Goal: Task Accomplishment & Management: Complete application form

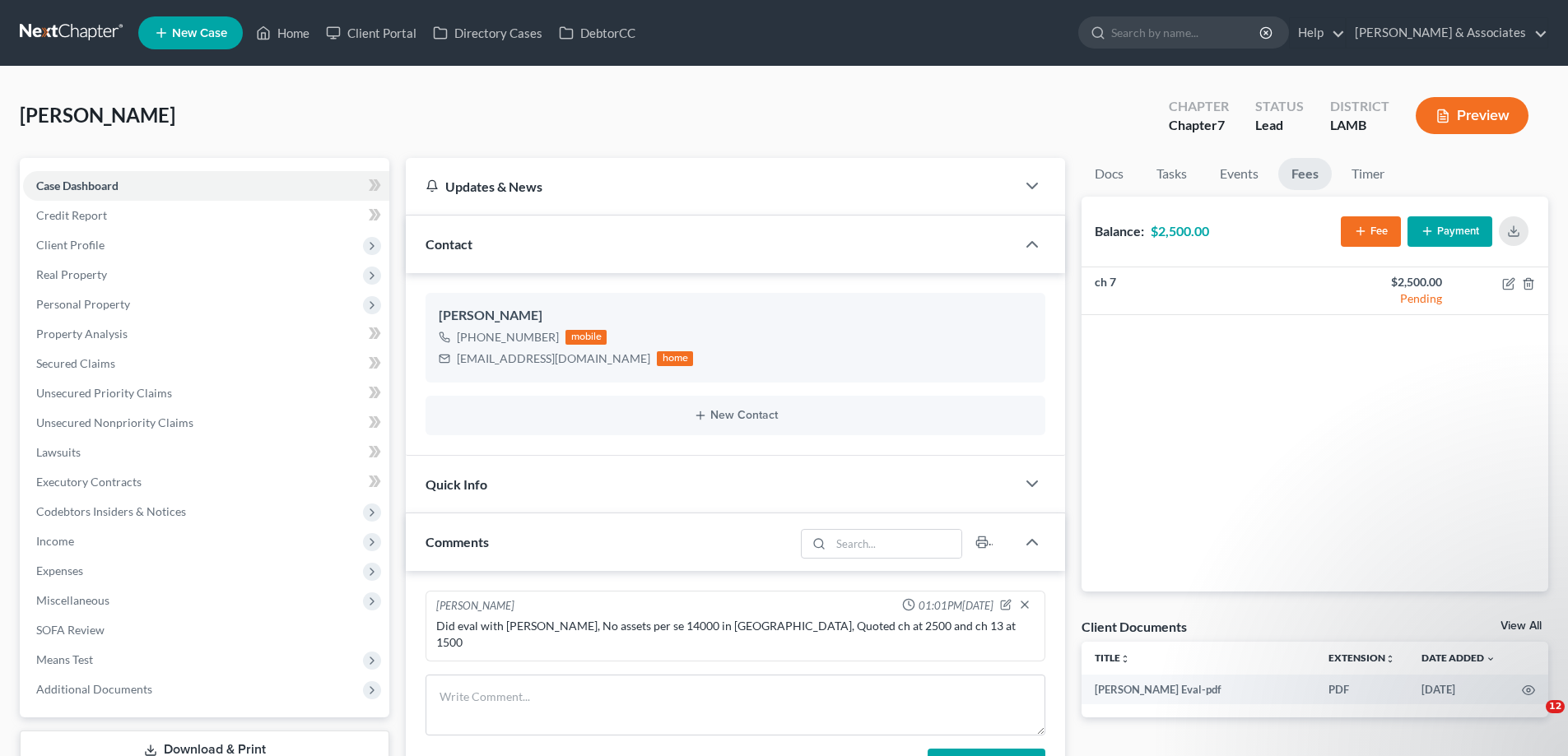
click at [184, 30] on span "New Case" at bounding box center [200, 33] width 55 height 12
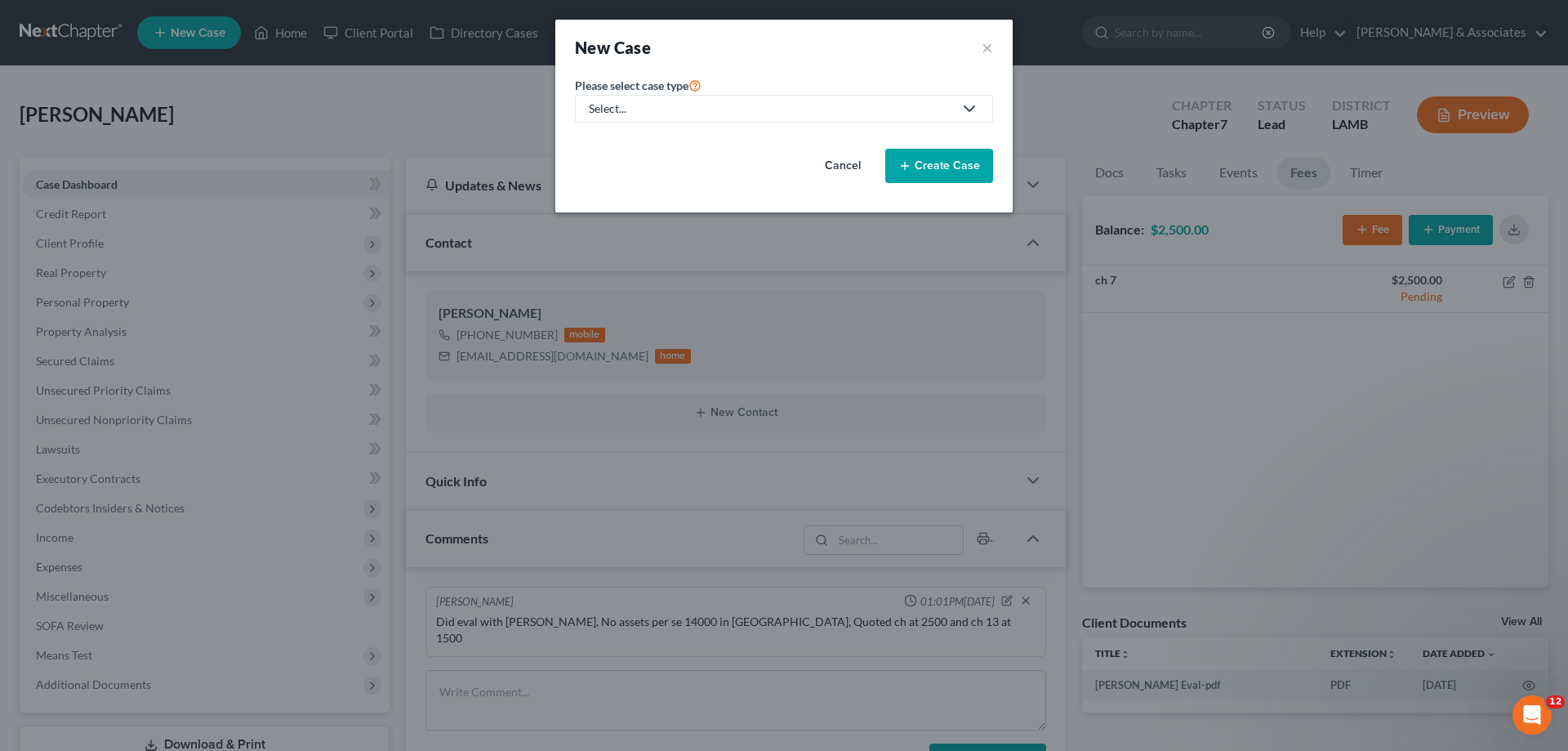
click at [786, 98] on link "Select..." at bounding box center [784, 108] width 418 height 27
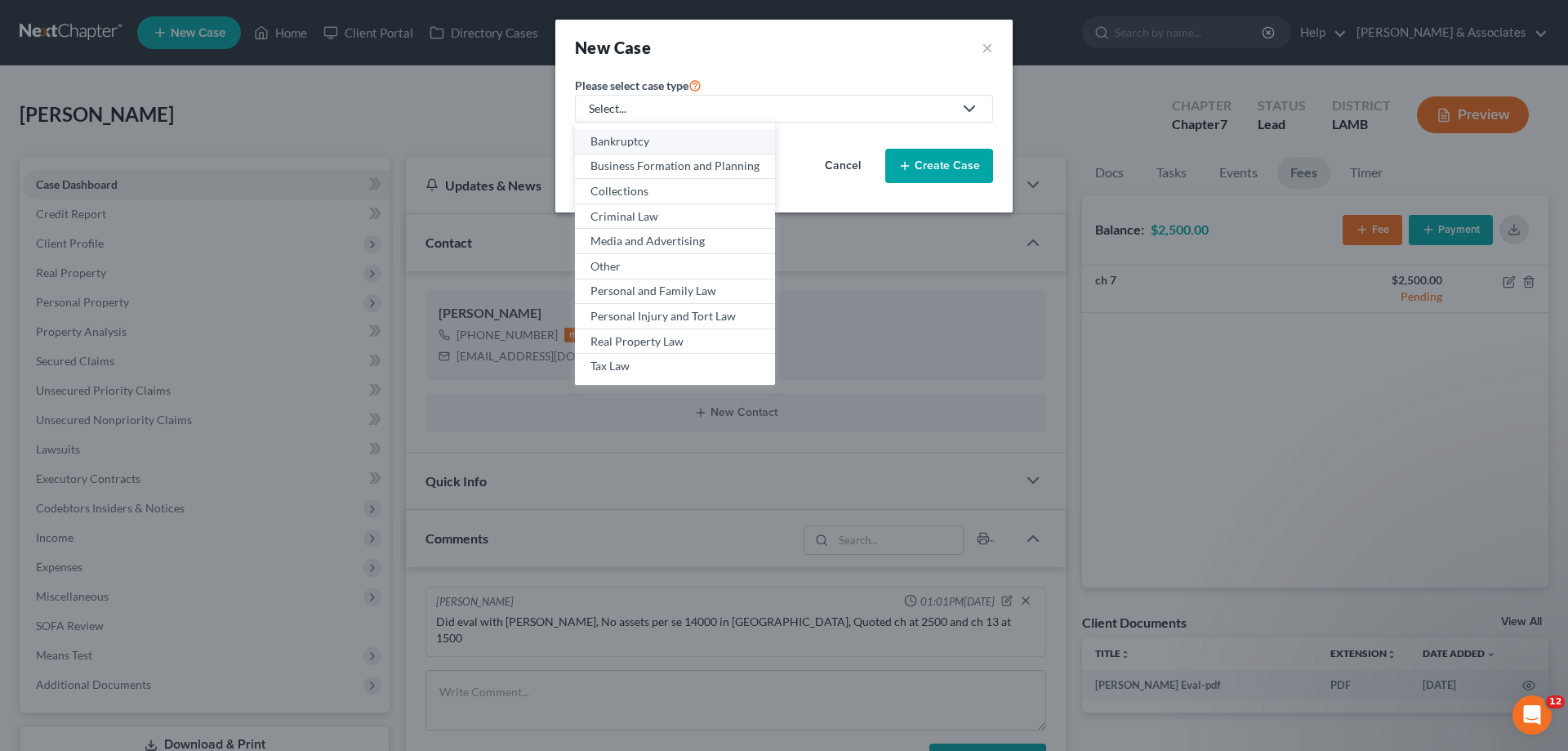
click at [644, 143] on div "Bankruptcy" at bounding box center [675, 141] width 169 height 16
select select "35"
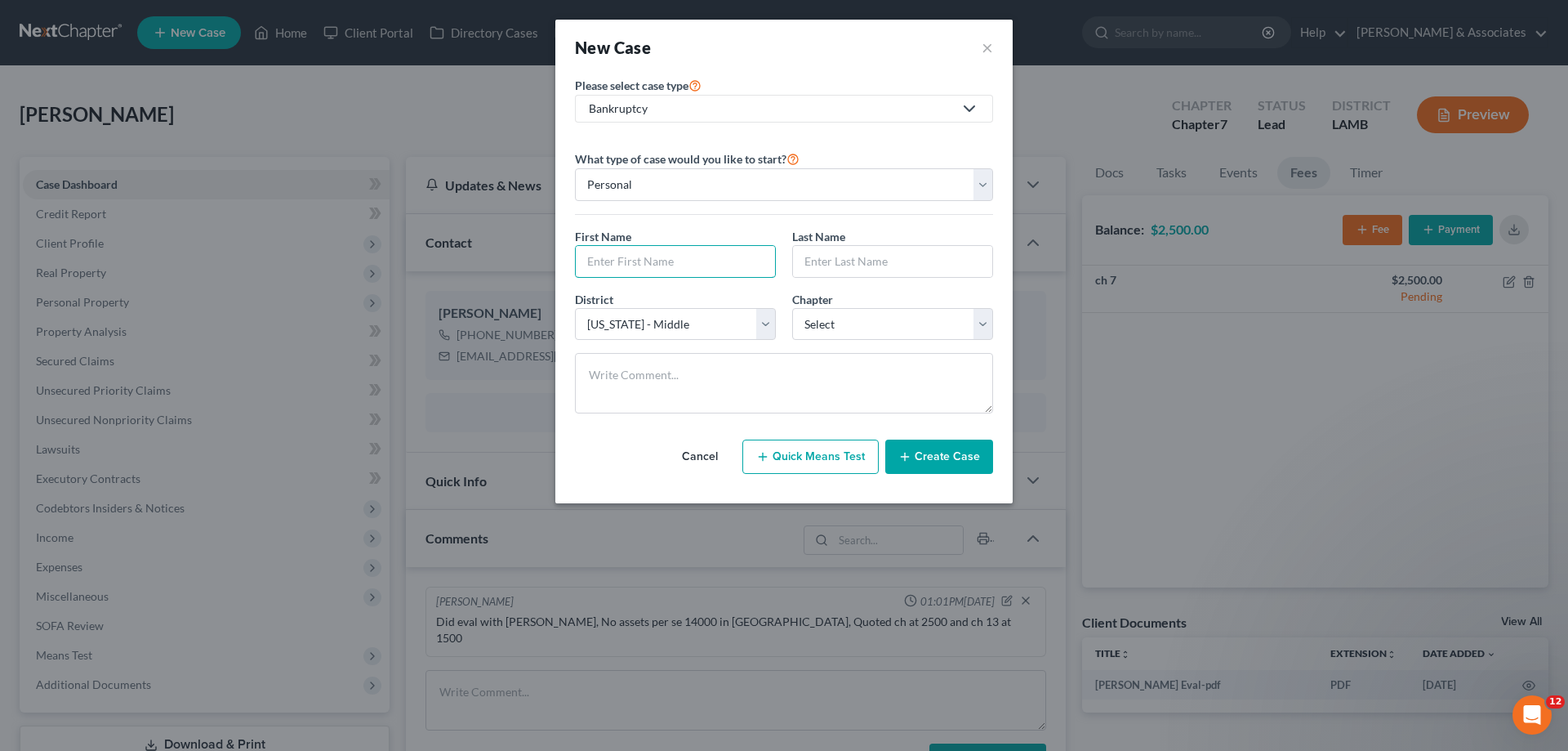
drag, startPoint x: 641, startPoint y: 262, endPoint x: 914, endPoint y: 214, distance: 277.2
click at [641, 262] on input "text" at bounding box center [675, 261] width 199 height 31
type input "[PERSON_NAME]"
select select "3"
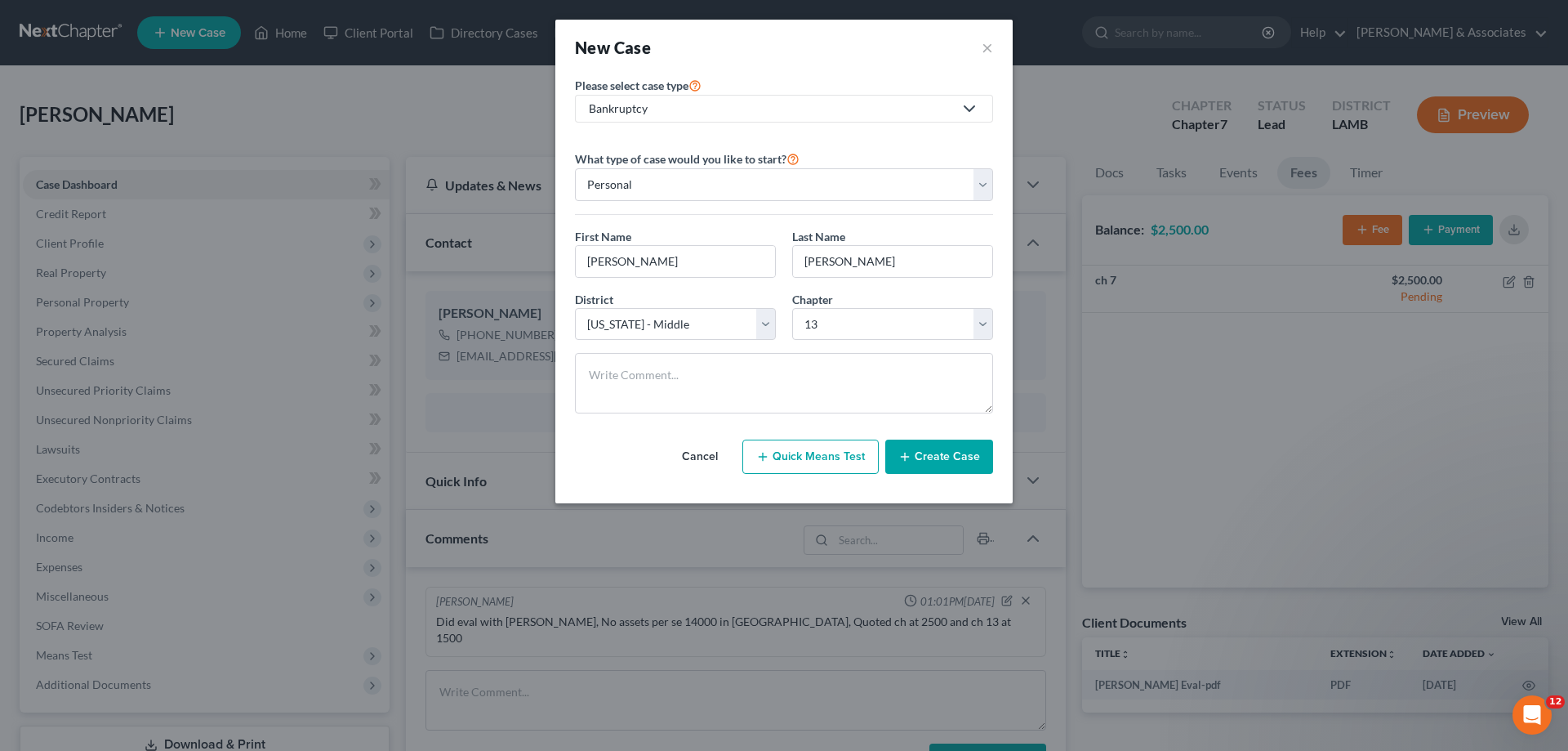
click at [938, 461] on button "Create Case" at bounding box center [939, 456] width 108 height 35
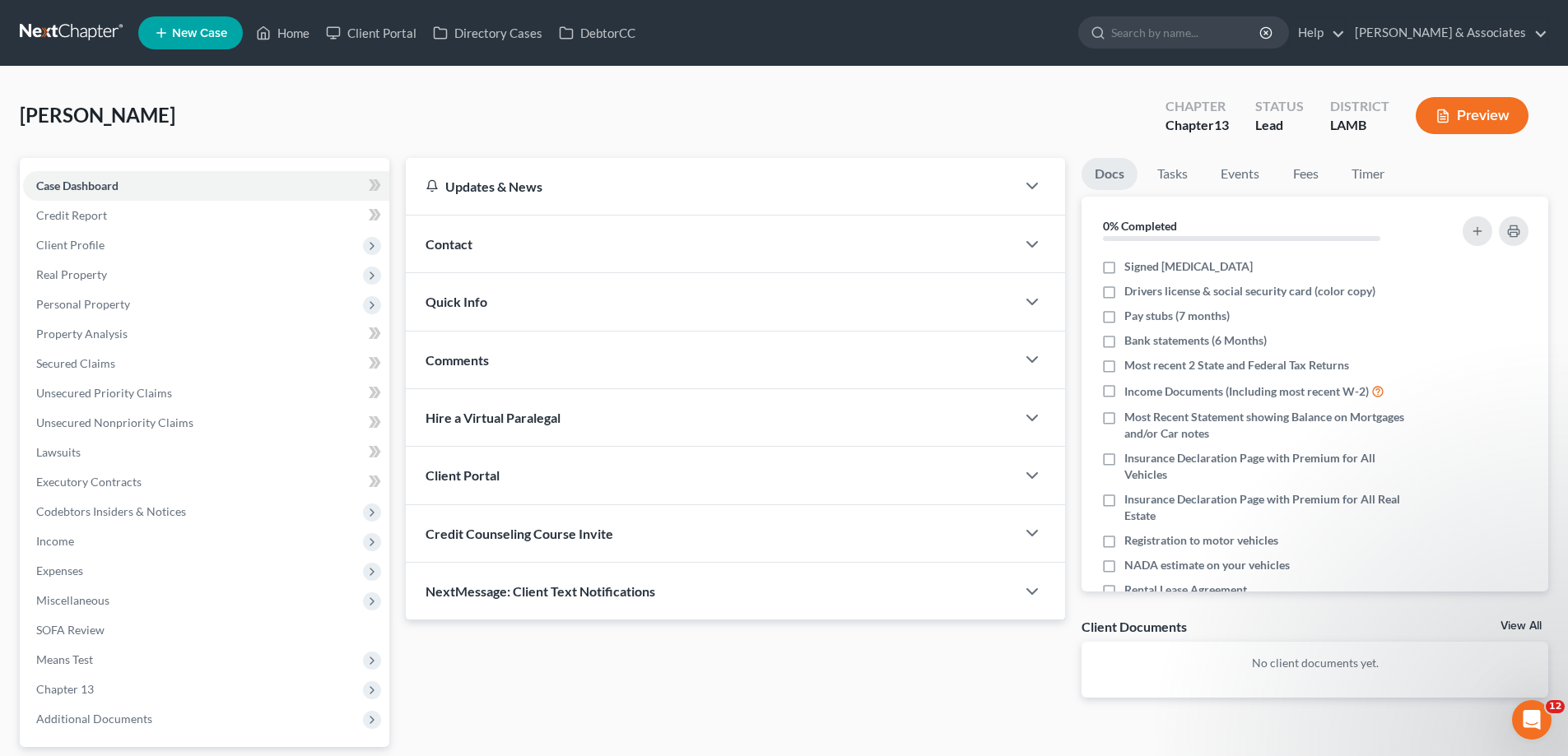
click at [772, 238] on div "Contact" at bounding box center [711, 244] width 610 height 57
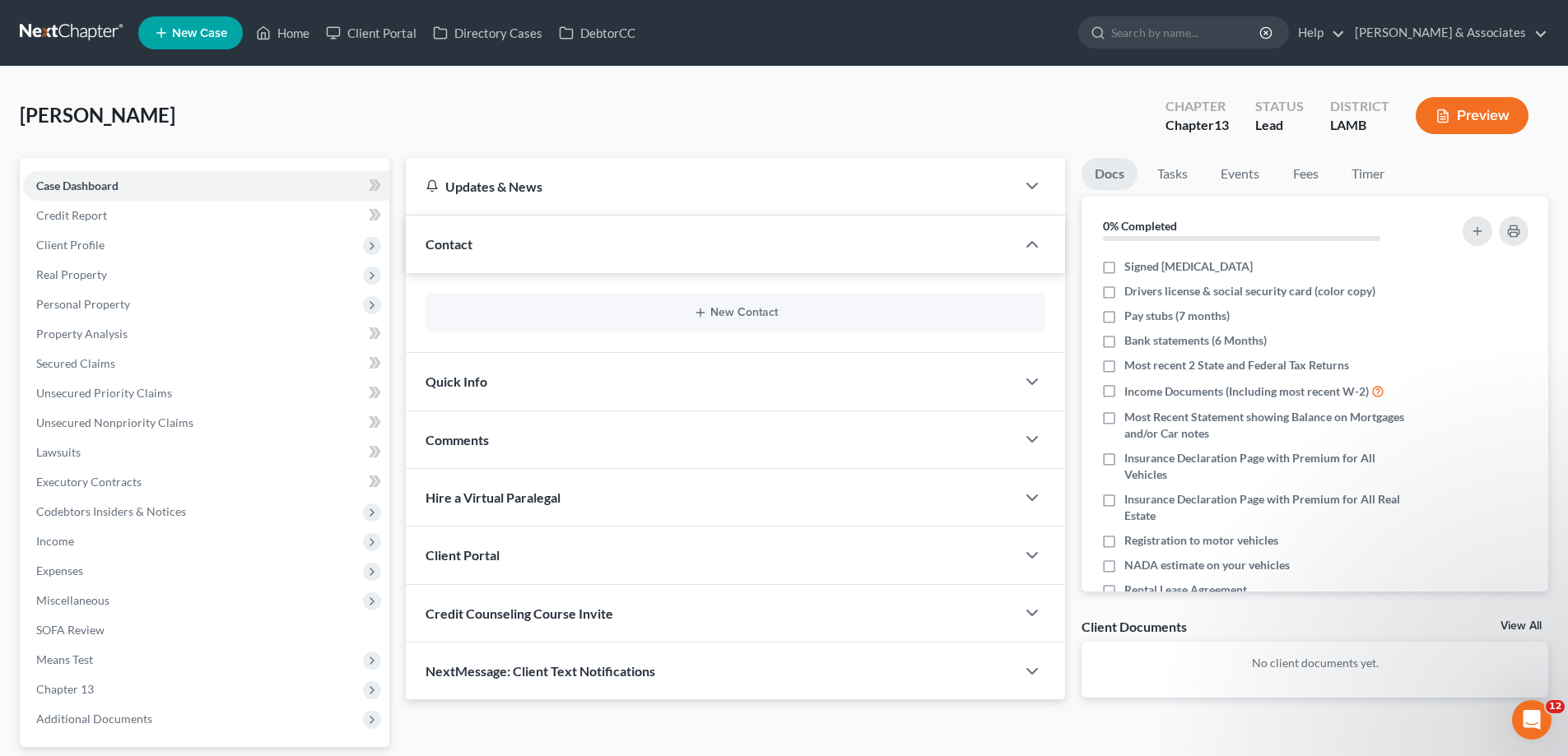
click at [720, 301] on div "New Contact" at bounding box center [735, 312] width 620 height 39
click at [707, 319] on icon "button" at bounding box center [700, 312] width 13 height 13
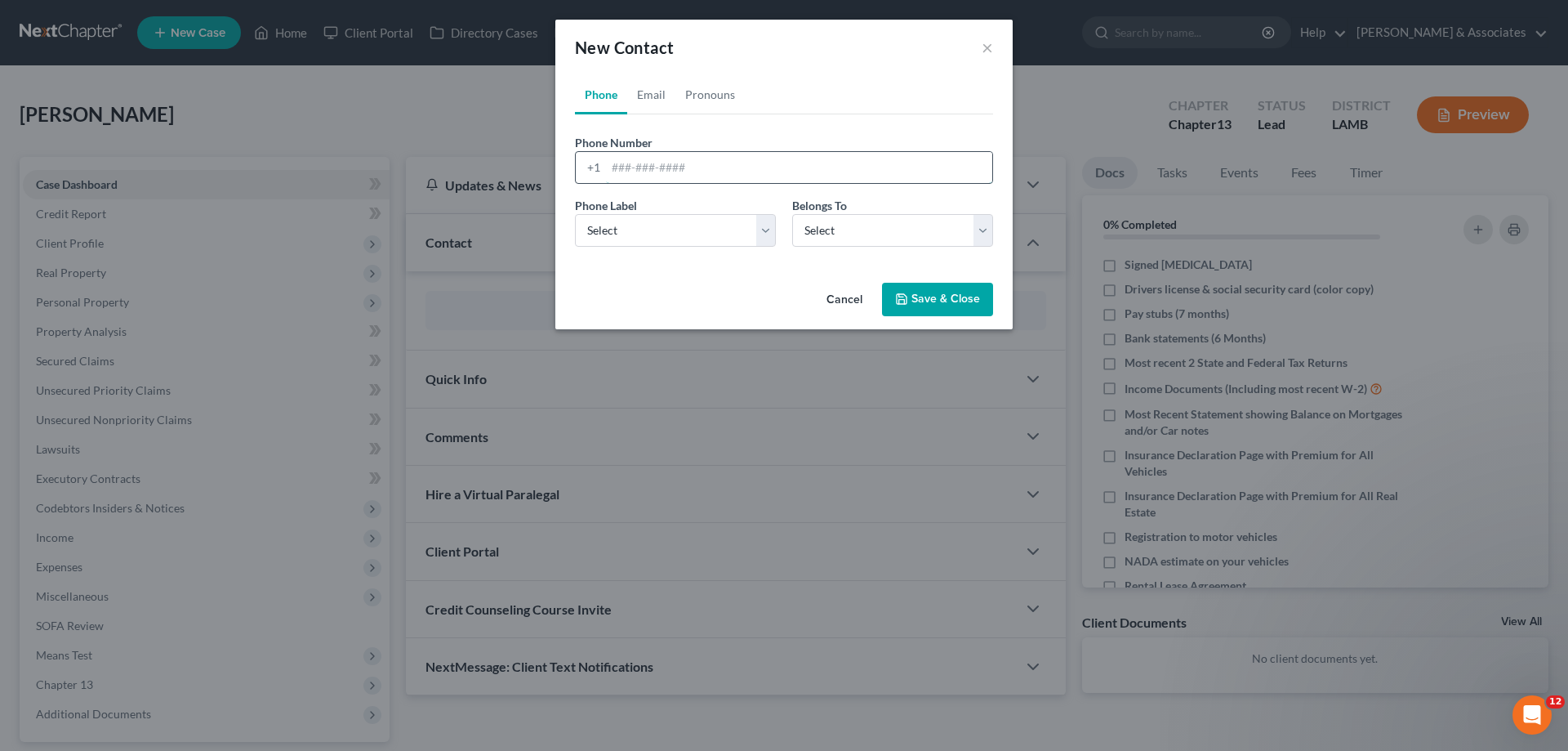
click at [637, 162] on input "tel" at bounding box center [799, 167] width 386 height 31
paste input "[PHONE_NUMBER]"
type input "[PHONE_NUMBER]"
click at [648, 236] on select "Select Mobile Home Work Other" at bounding box center [676, 230] width 201 height 33
select select "0"
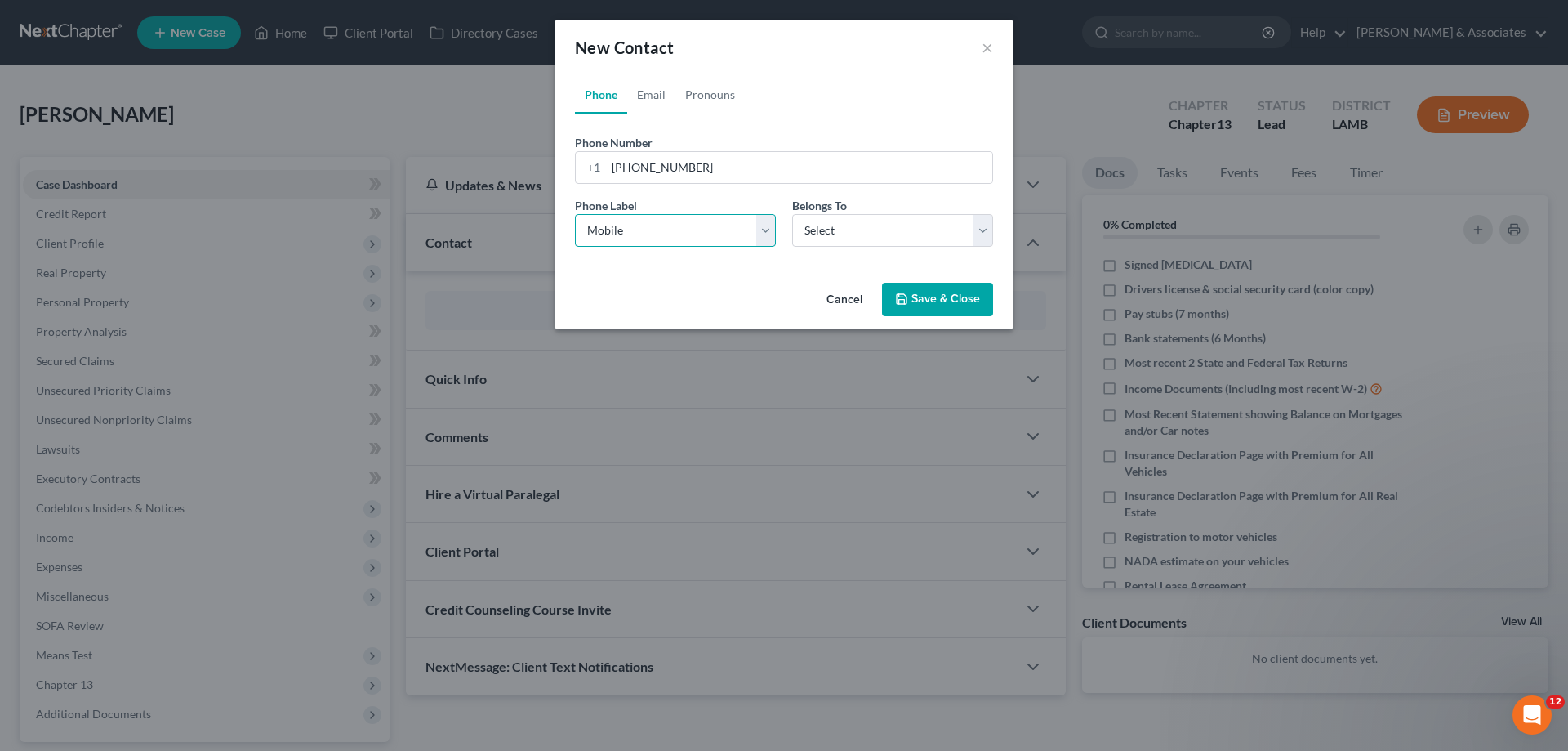
click at [575, 214] on select "Select Mobile Home Work Other" at bounding box center [676, 230] width 201 height 33
drag, startPoint x: 861, startPoint y: 228, endPoint x: 854, endPoint y: 239, distance: 13.0
click at [861, 228] on select "Select Client Other" at bounding box center [892, 230] width 201 height 33
select select "1"
click at [792, 214] on select "Select Client Other" at bounding box center [892, 230] width 201 height 33
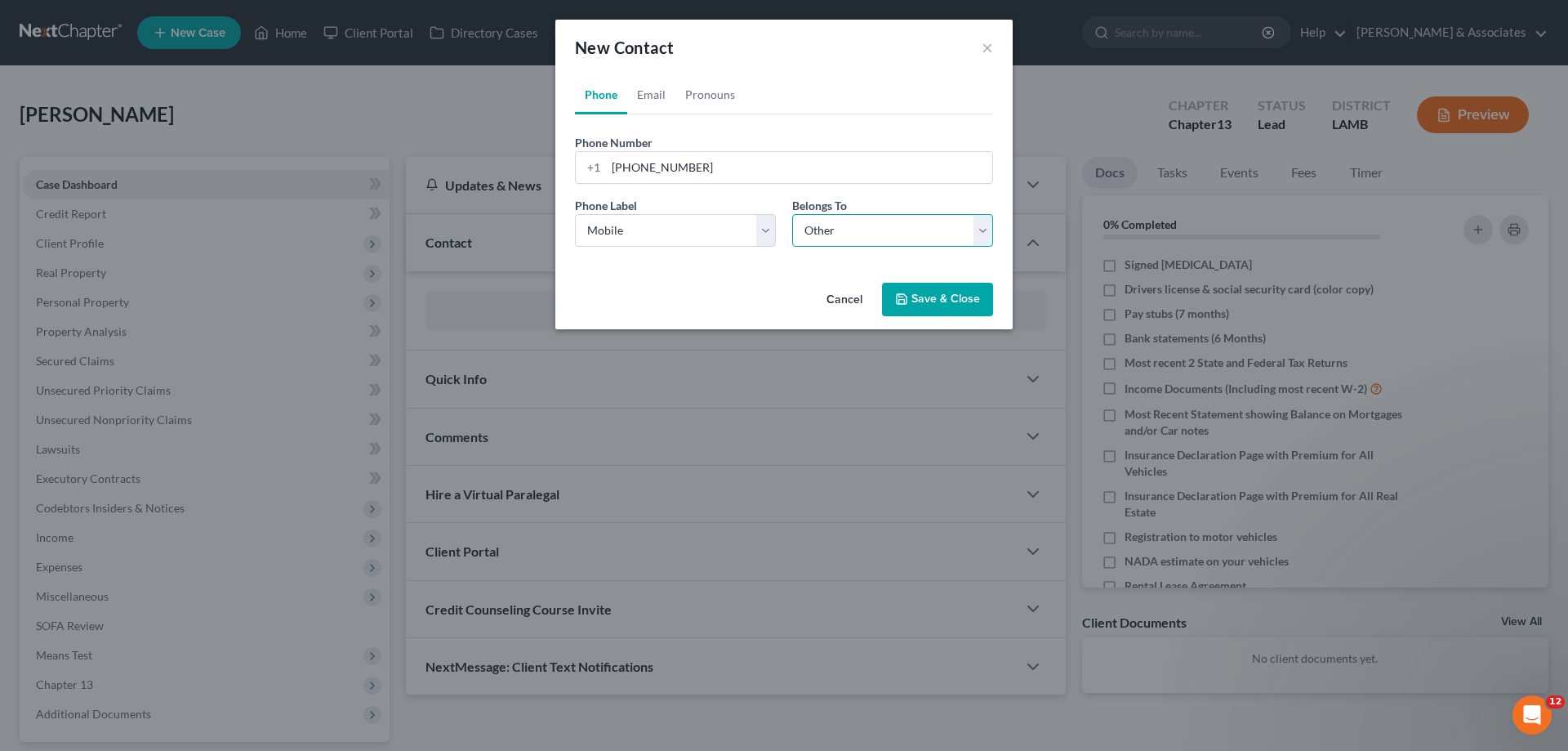
select select "1"
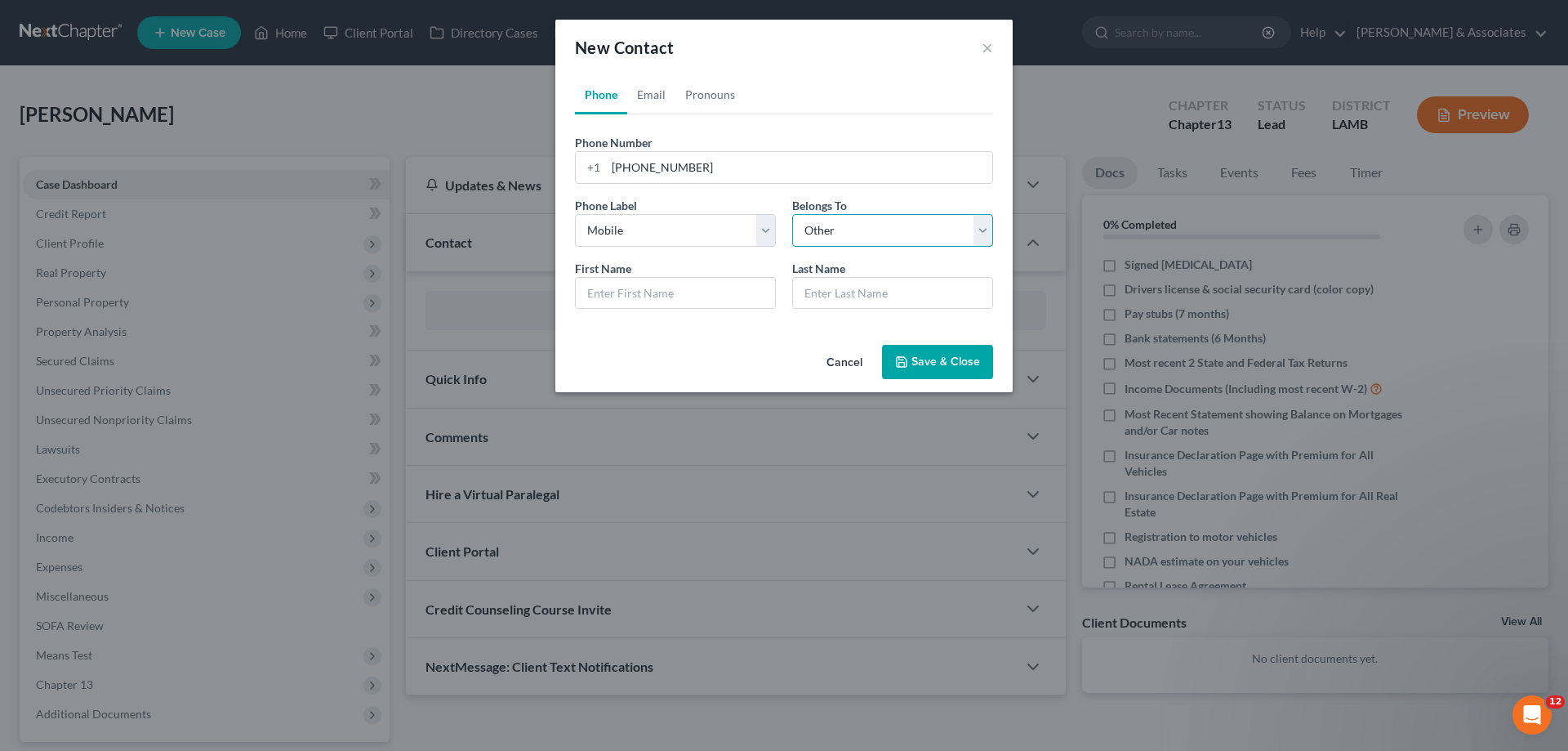
drag, startPoint x: 871, startPoint y: 228, endPoint x: 865, endPoint y: 235, distance: 9.2
click at [872, 228] on select "Select Client Other" at bounding box center [892, 230] width 201 height 33
select select "0"
click at [792, 214] on select "Select Client Other" at bounding box center [892, 230] width 201 height 33
select select "0"
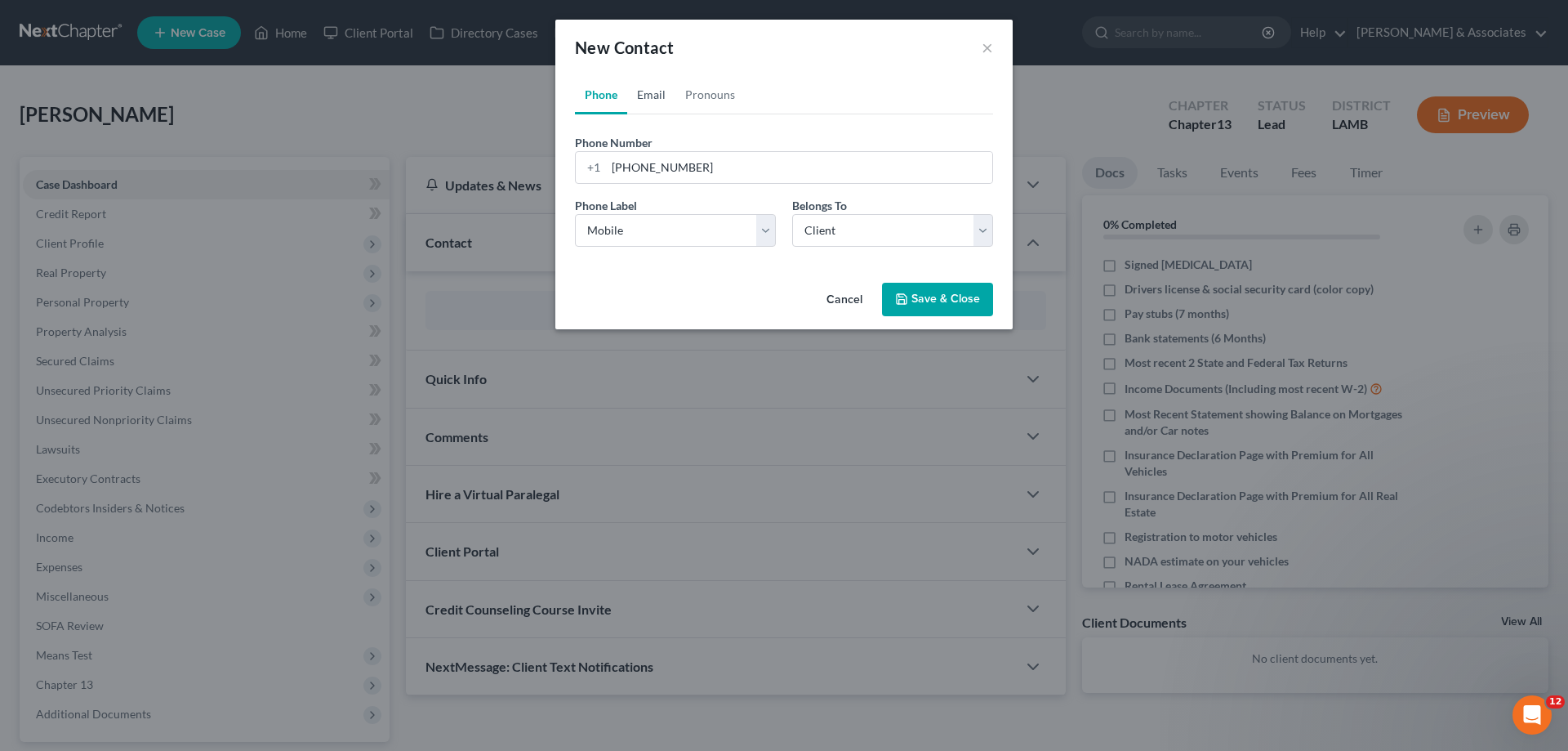
click at [655, 96] on link "Email" at bounding box center [652, 95] width 48 height 39
click at [627, 174] on input "email" at bounding box center [799, 167] width 386 height 31
paste input "[EMAIL_ADDRESS][DOMAIN_NAME]"
type input "[EMAIL_ADDRESS][DOMAIN_NAME]"
drag, startPoint x: 621, startPoint y: 216, endPoint x: 628, endPoint y: 246, distance: 30.8
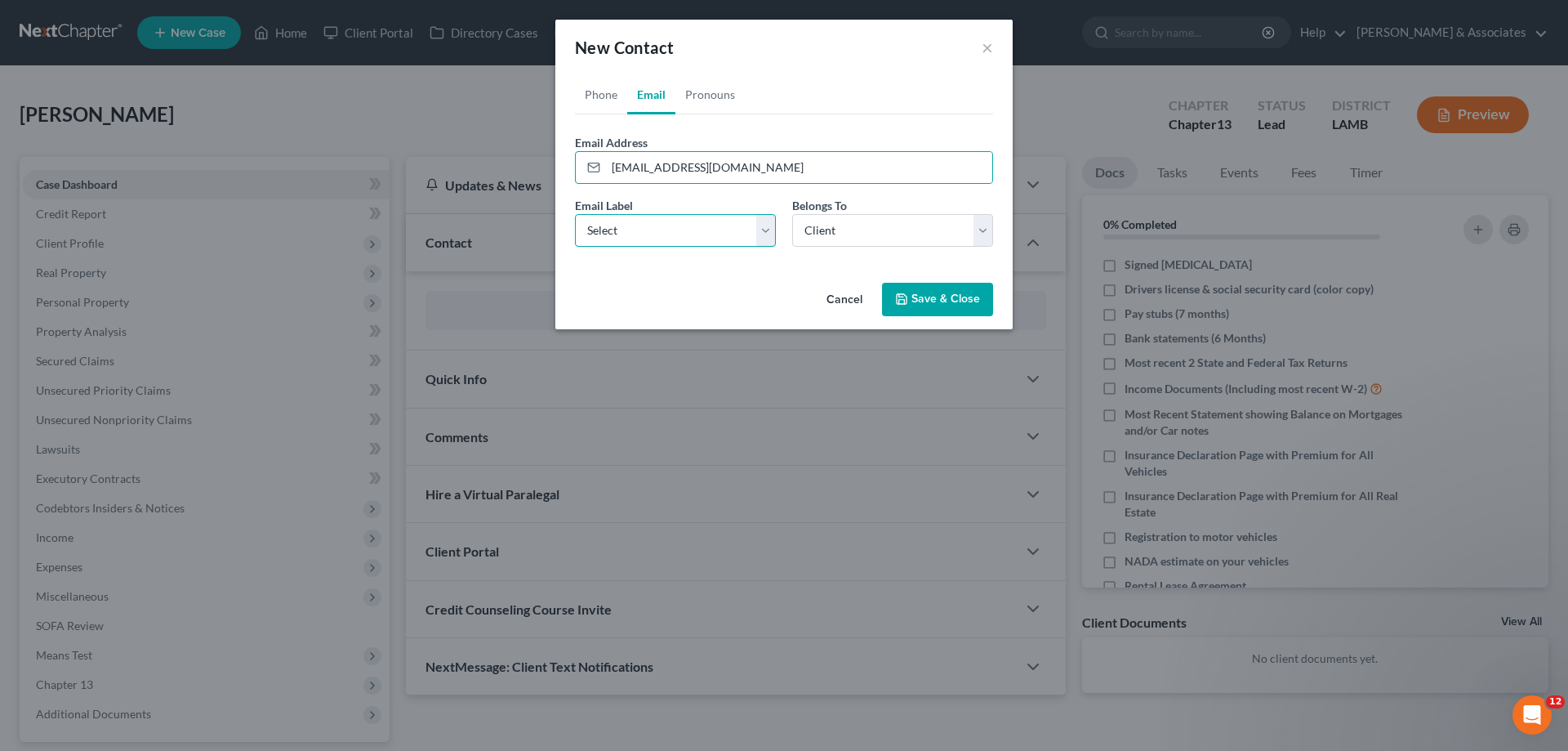
click at [621, 216] on select "Select Home Work Other" at bounding box center [676, 230] width 201 height 33
select select "0"
click at [575, 214] on select "Select Home Work Other" at bounding box center [676, 230] width 201 height 33
click at [886, 237] on select "Select Client Other" at bounding box center [892, 230] width 201 height 33
click at [886, 236] on select "Select Client Other" at bounding box center [892, 230] width 201 height 33
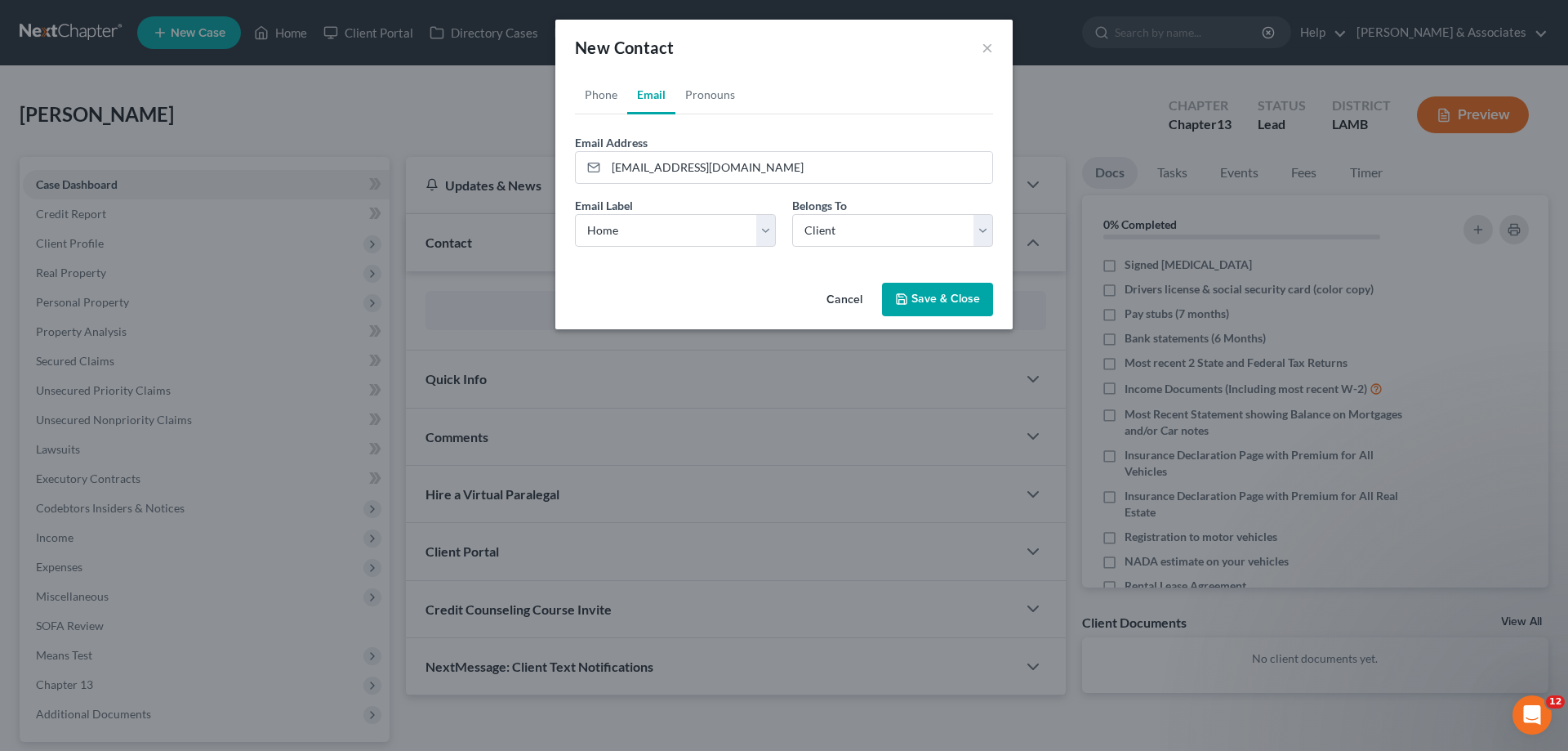
click at [742, 284] on div "Cancel Save & Close" at bounding box center [784, 303] width 458 height 54
click at [937, 291] on button "Save & Close" at bounding box center [937, 299] width 111 height 35
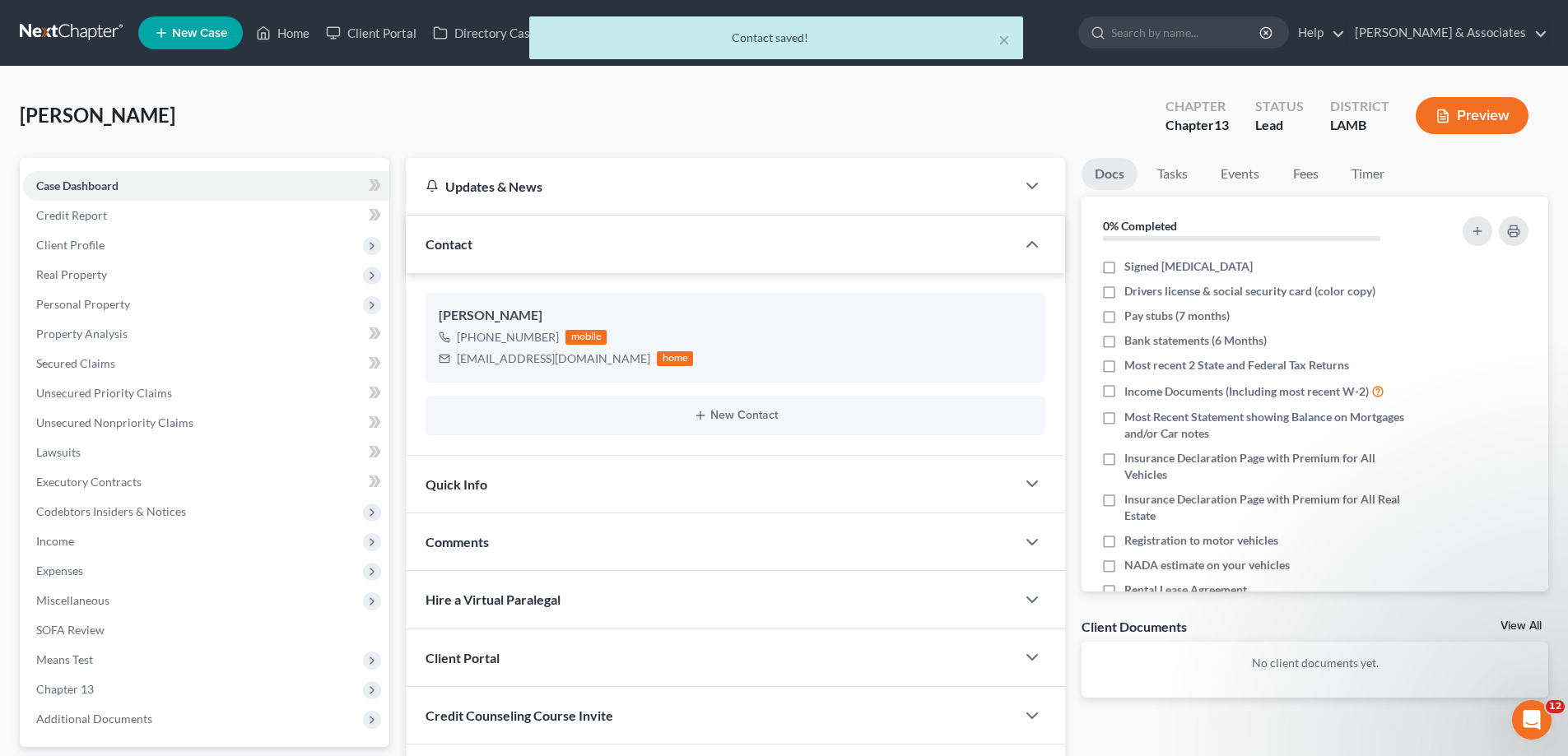
click at [697, 541] on div "Comments" at bounding box center [711, 542] width 610 height 57
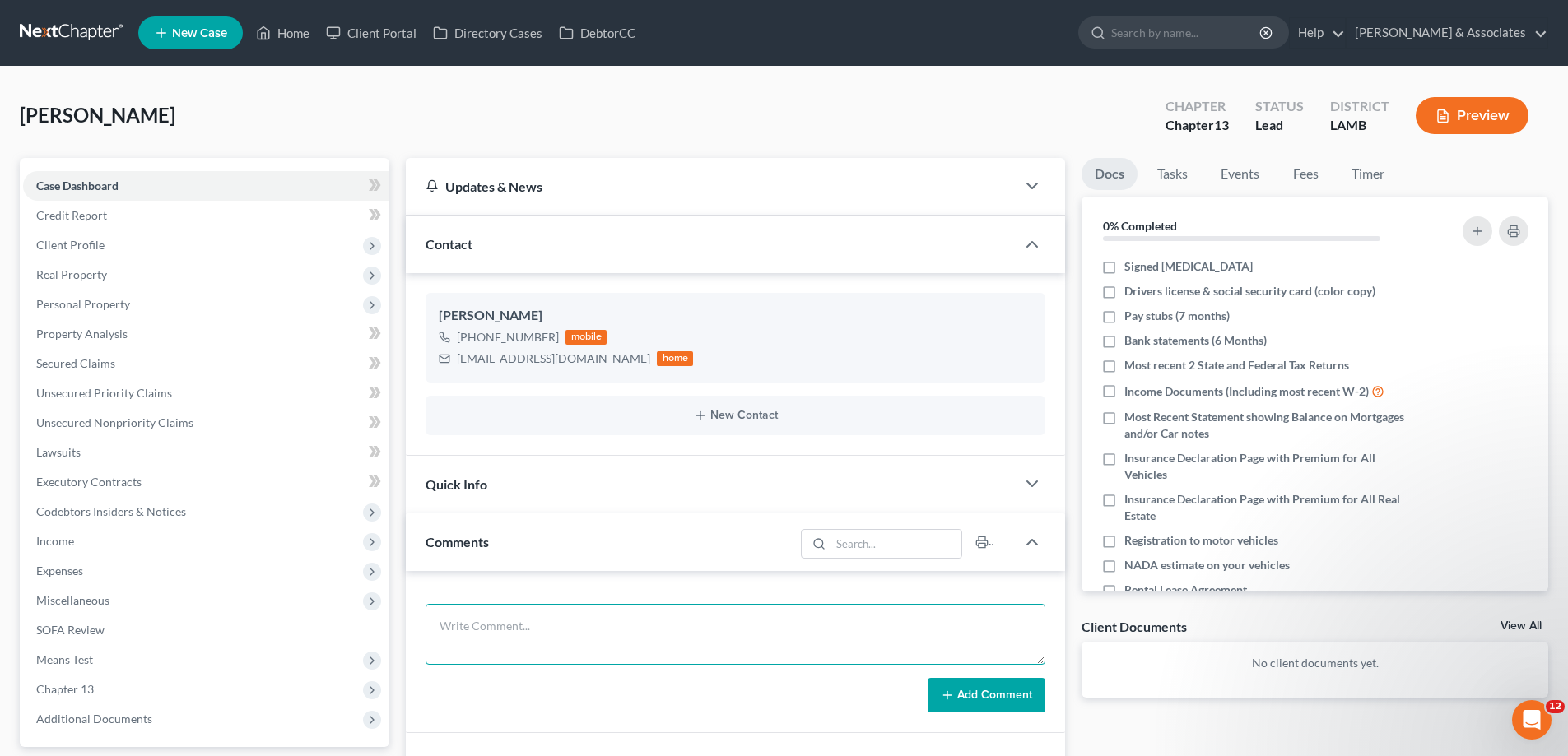
click at [661, 617] on textarea at bounding box center [735, 634] width 620 height 61
paste textarea "Did eval owes 30000 on f150 I believe eligible for cram down though he was't 10…"
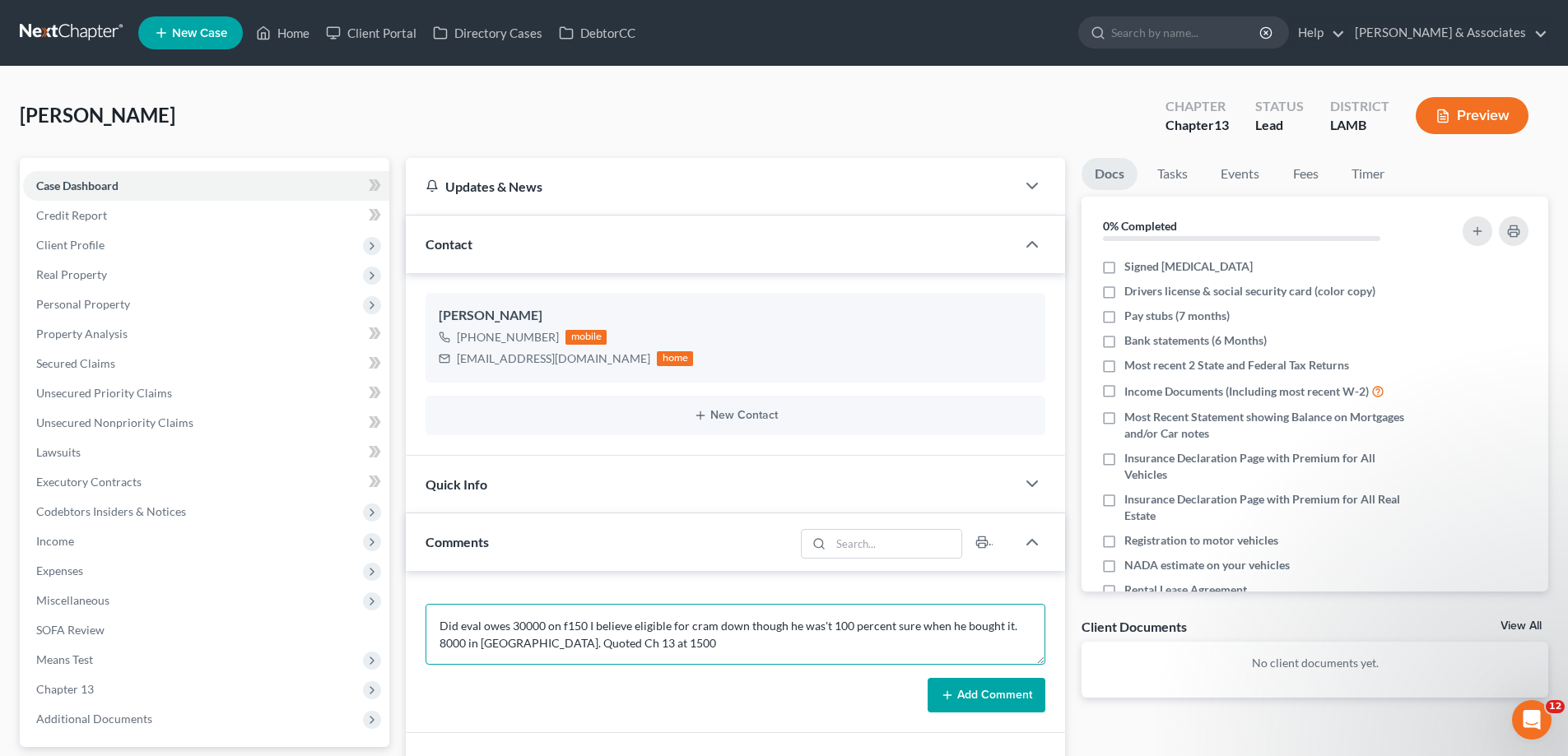
type textarea "Did eval owes 30000 on f150 I believe eligible for cram down though he was't 10…"
click at [975, 696] on button "Add Comment" at bounding box center [986, 694] width 118 height 35
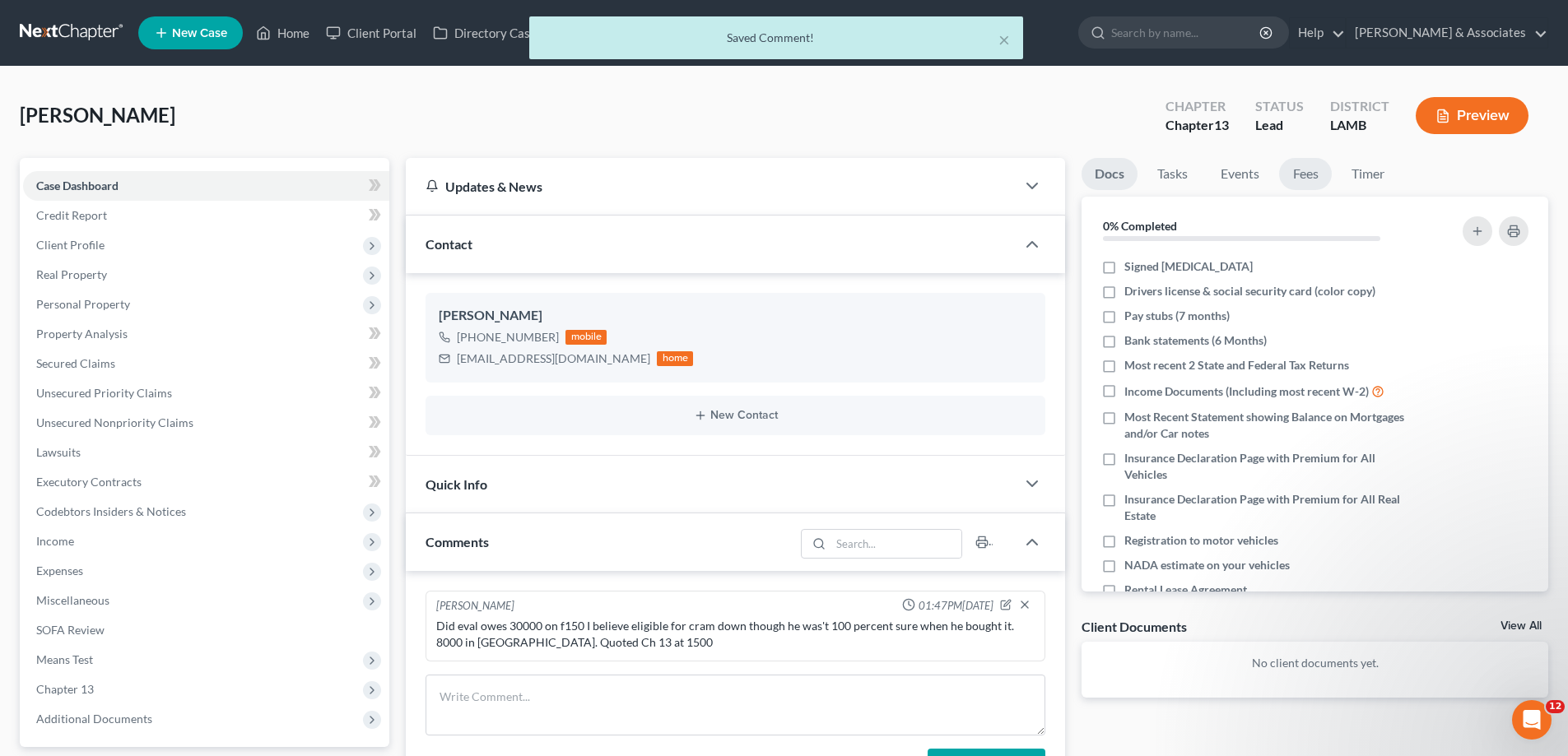
click at [1300, 176] on link "Fees" at bounding box center [1305, 174] width 53 height 32
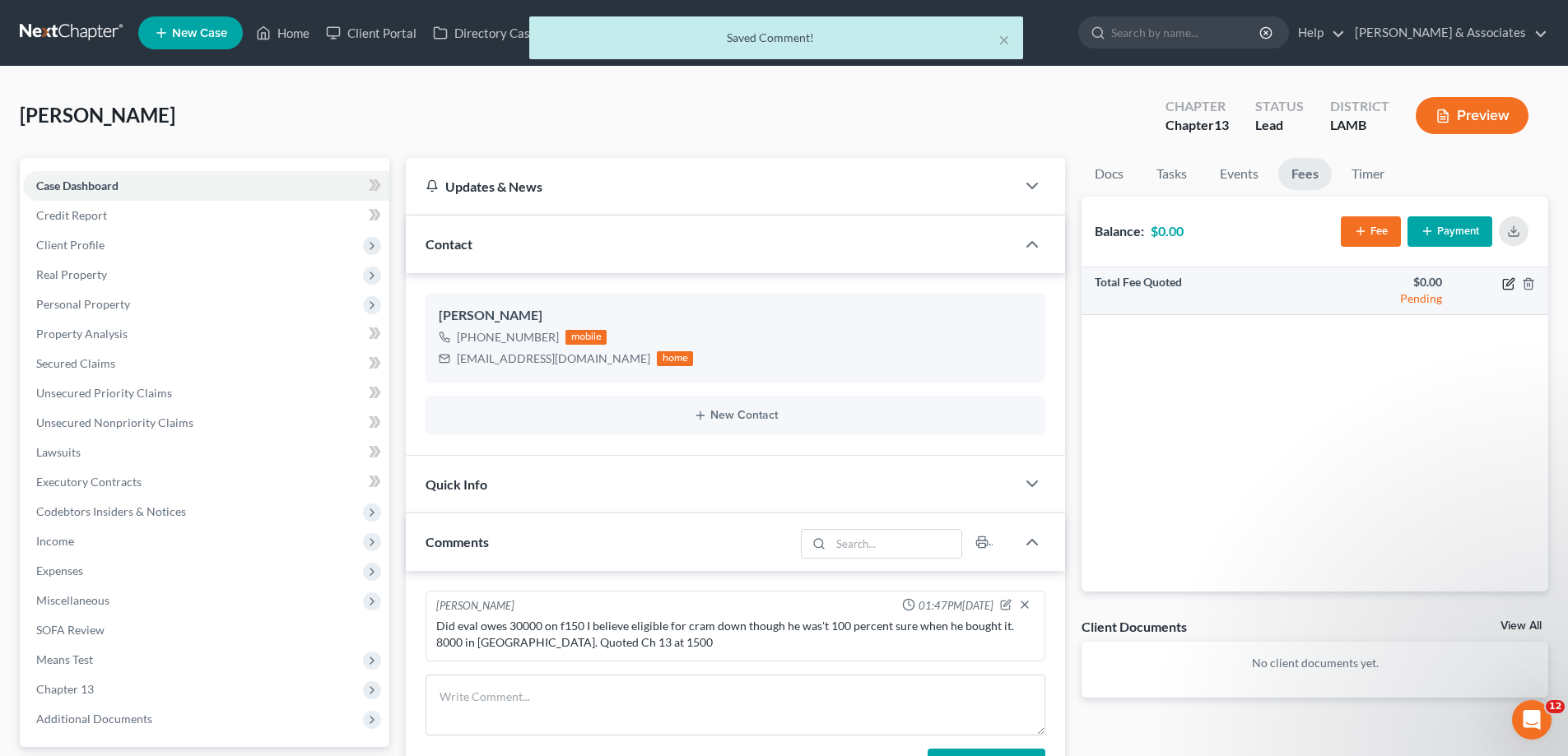
click at [1506, 284] on icon "button" at bounding box center [1508, 284] width 13 height 13
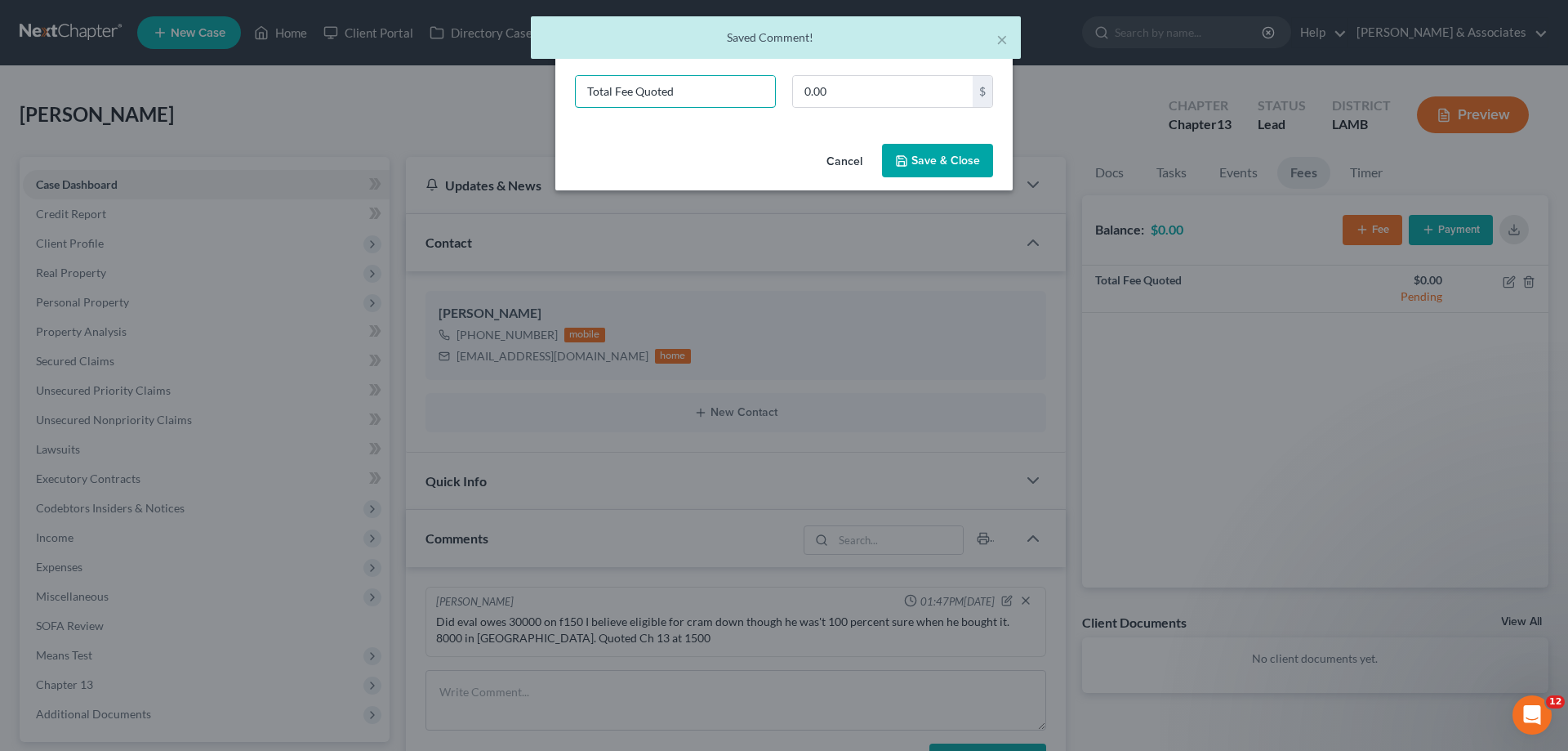
drag, startPoint x: 738, startPoint y: 89, endPoint x: 390, endPoint y: 89, distance: 348.0
click at [406, 94] on div "New Fee Edit Fee × Total Fee Quoted 0.00 $ Cancel Save & Close" at bounding box center [784, 376] width 1568 height 751
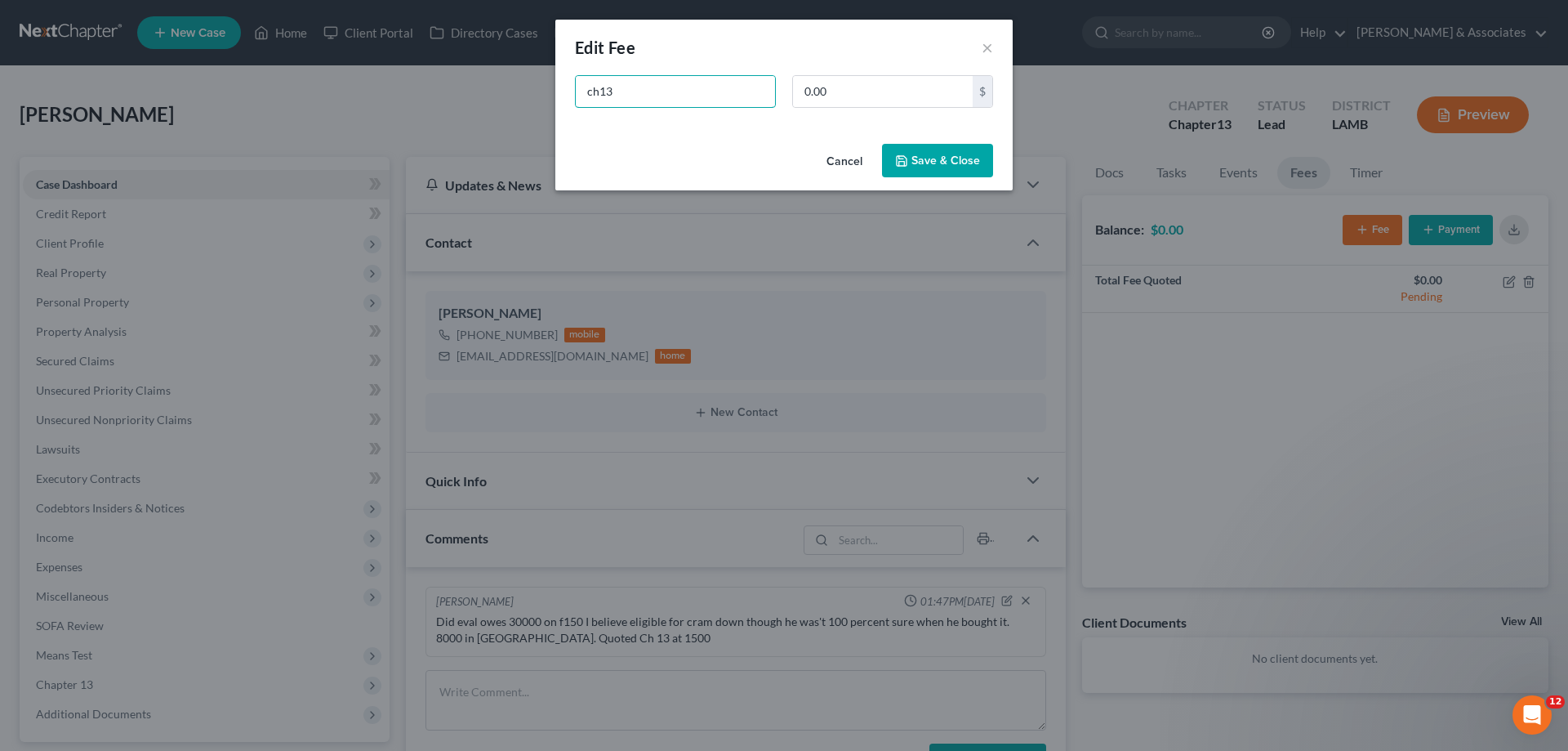
type input "ch13"
type input "1,500"
drag, startPoint x: 937, startPoint y: 160, endPoint x: 1112, endPoint y: 330, distance: 244.0
click at [938, 160] on button "Save & Close" at bounding box center [937, 160] width 111 height 35
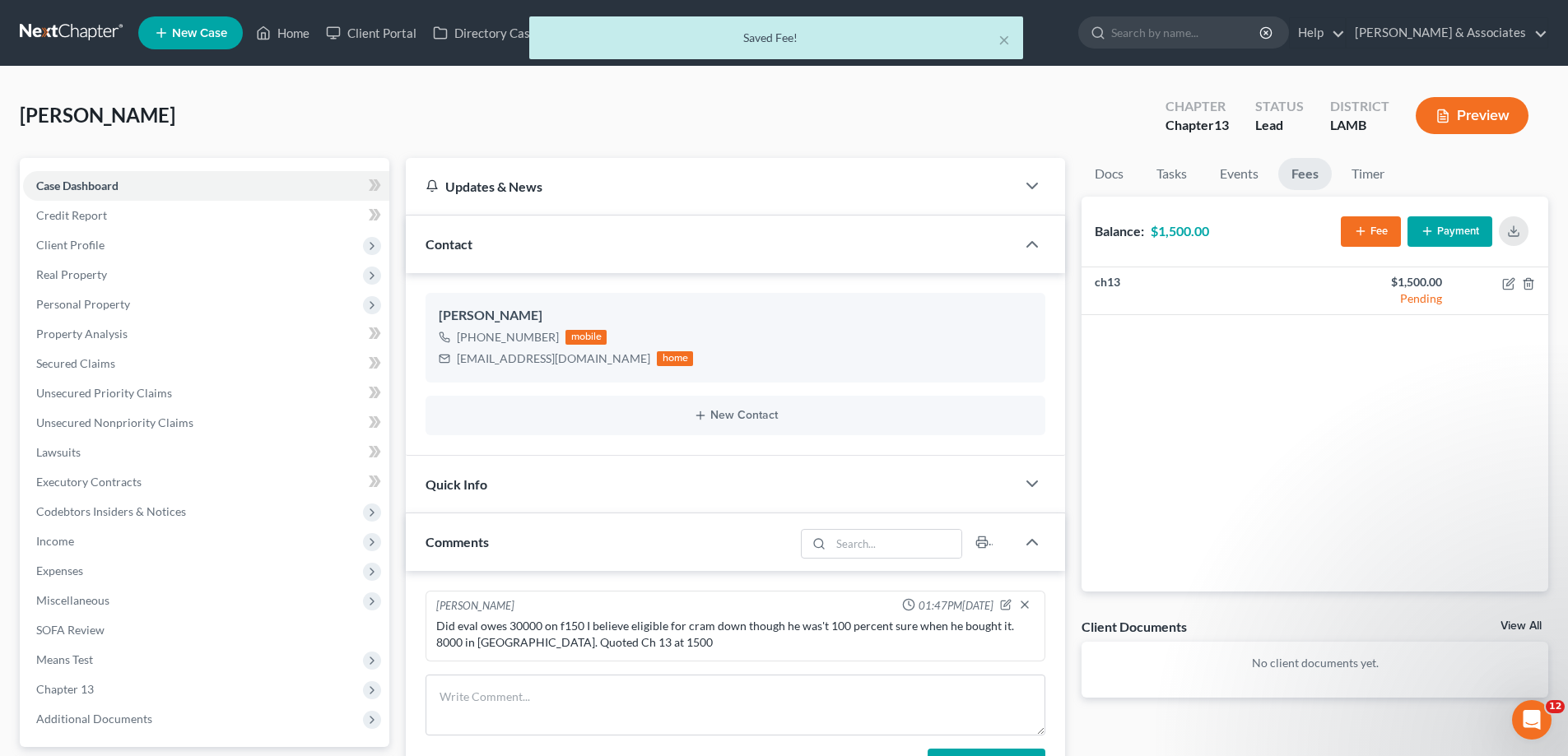
click at [1521, 633] on div "View All" at bounding box center [1524, 628] width 48 height 15
click at [1520, 630] on link "View All" at bounding box center [1521, 626] width 41 height 12
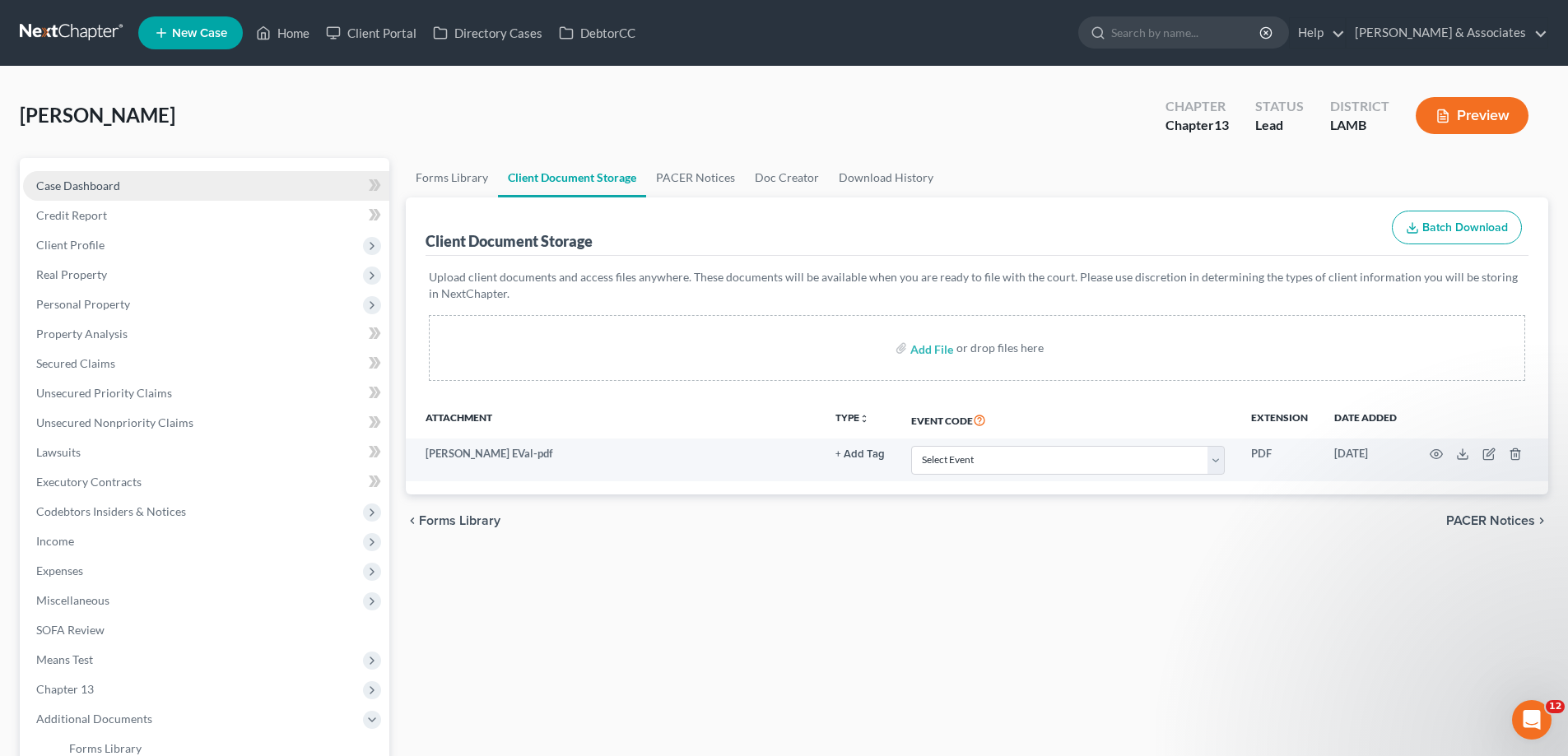
click at [145, 186] on link "Case Dashboard" at bounding box center [206, 185] width 367 height 29
